Goal: Navigation & Orientation: Find specific page/section

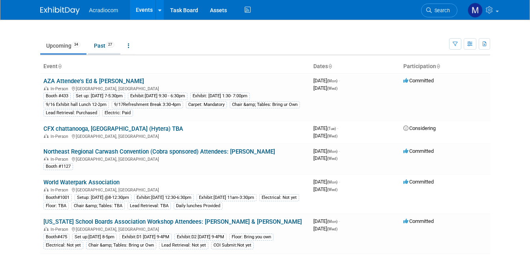
click at [93, 47] on link "Past 27" at bounding box center [104, 45] width 32 height 15
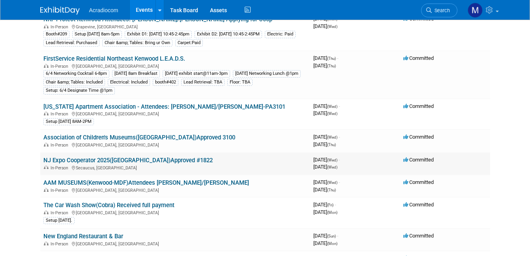
scroll to position [316, 0]
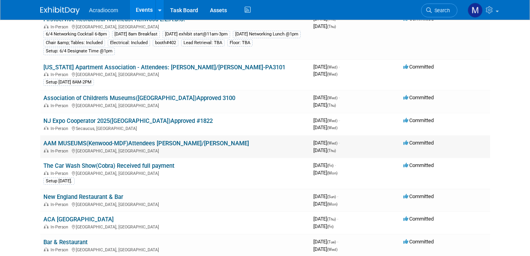
click at [67, 147] on link "AAM MUSEUMS(Kenwood-MDF)Attendees Anthony/Bailey" at bounding box center [145, 143] width 205 height 7
